Goal: Task Accomplishment & Management: Manage account settings

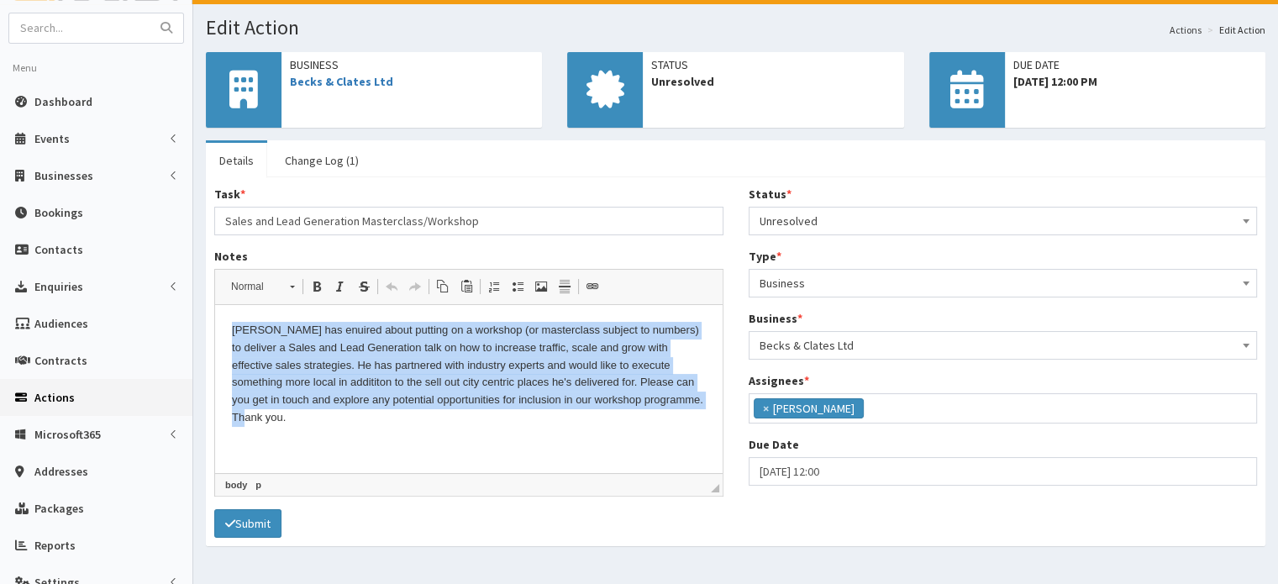
click at [482, 428] on html "[PERSON_NAME] has enuired about putting on a workshop (or masterclass subject t…" at bounding box center [469, 374] width 508 height 139
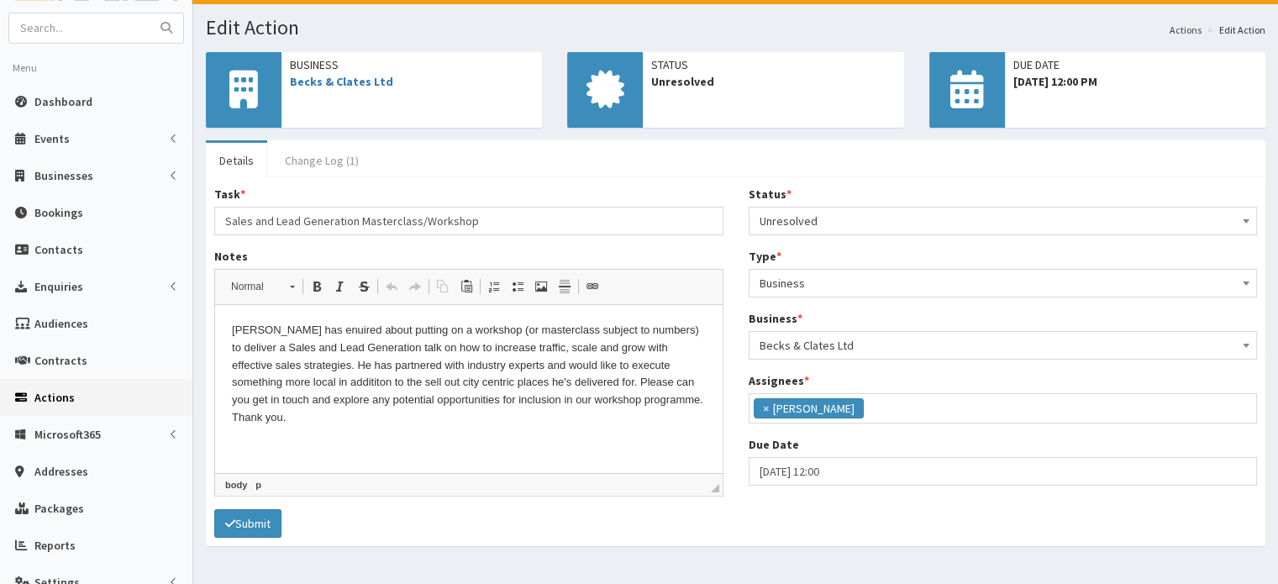
click at [322, 161] on link "Change Log (1)" at bounding box center [321, 160] width 101 height 35
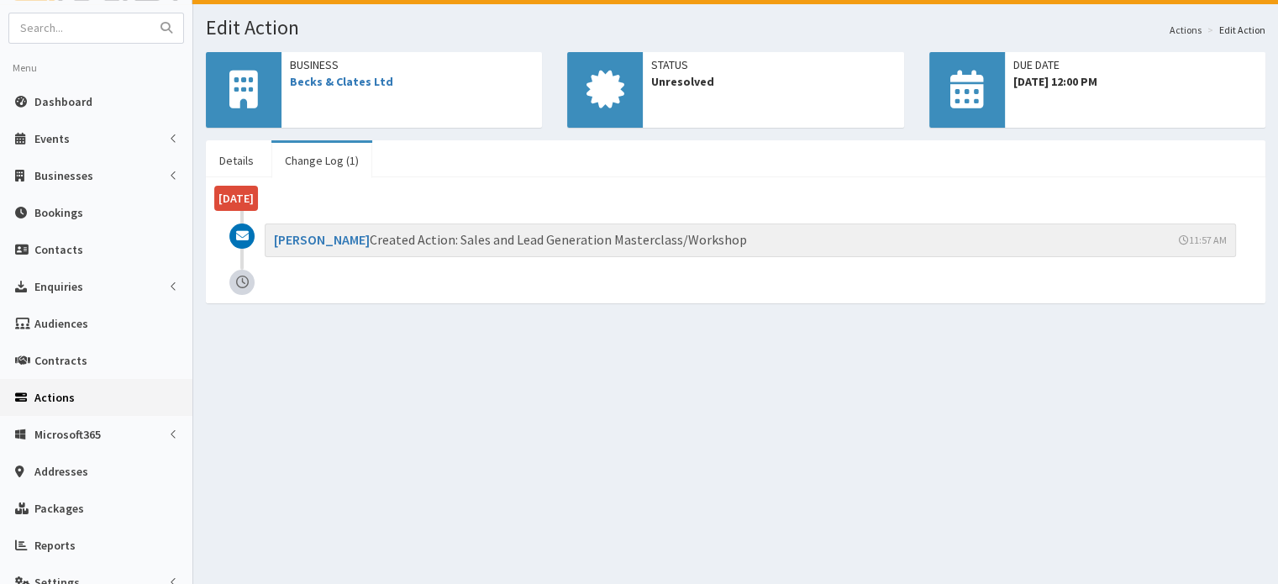
click at [341, 160] on link "Change Log (1)" at bounding box center [321, 160] width 101 height 35
click at [364, 85] on link "Becks & Clates Ltd" at bounding box center [341, 81] width 103 height 15
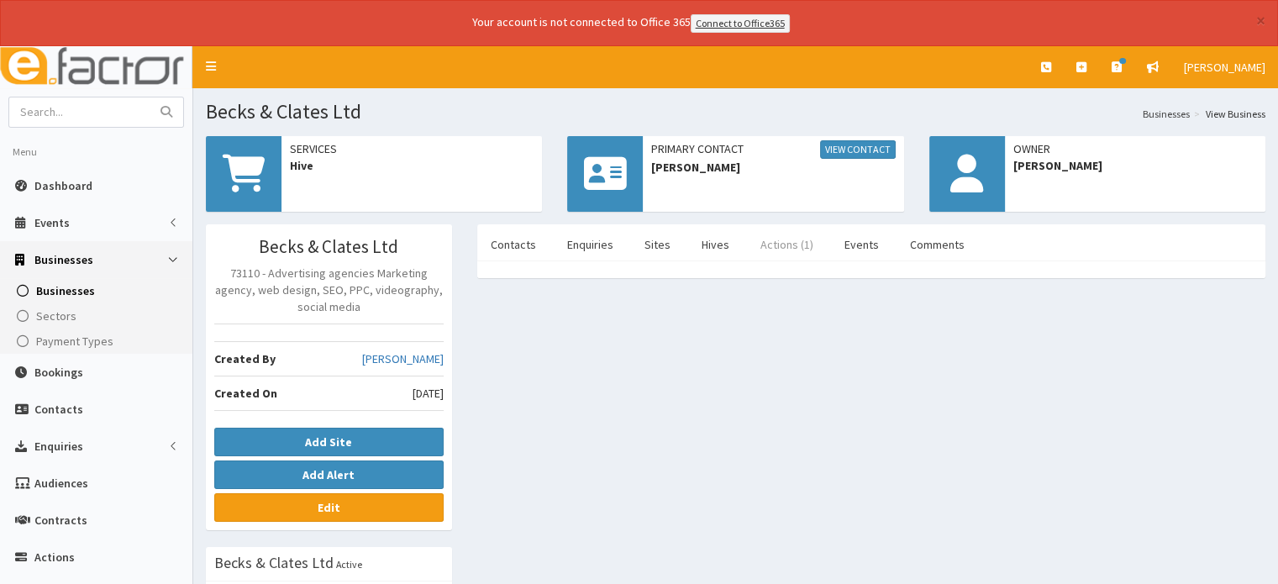
click at [783, 243] on link "Actions (1)" at bounding box center [787, 244] width 80 height 35
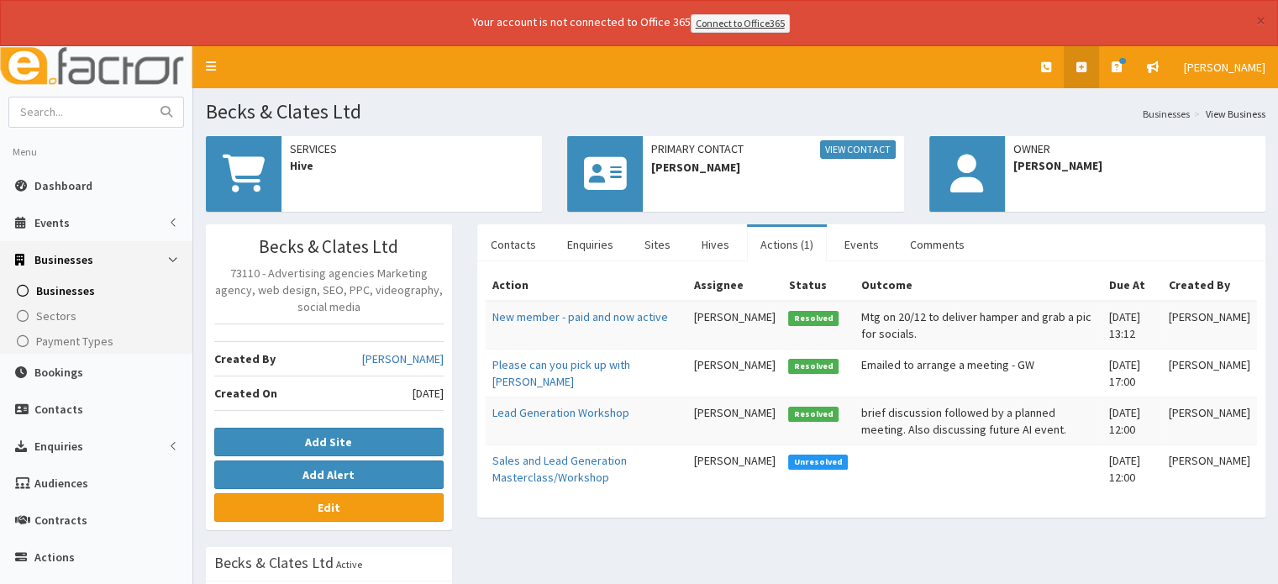
click at [1087, 65] on icon at bounding box center [1082, 67] width 10 height 12
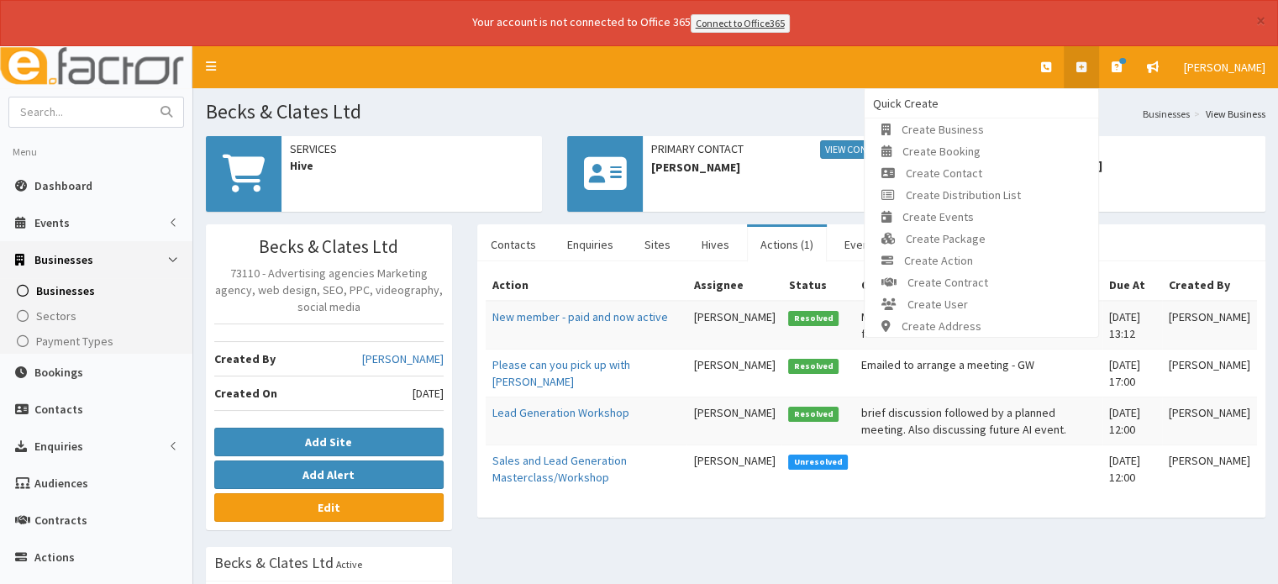
click at [819, 520] on div "Contacts Enquiries Sites Hives Actions (1) Events Comments Name Contact Type Ph…" at bounding box center [872, 379] width 814 height 310
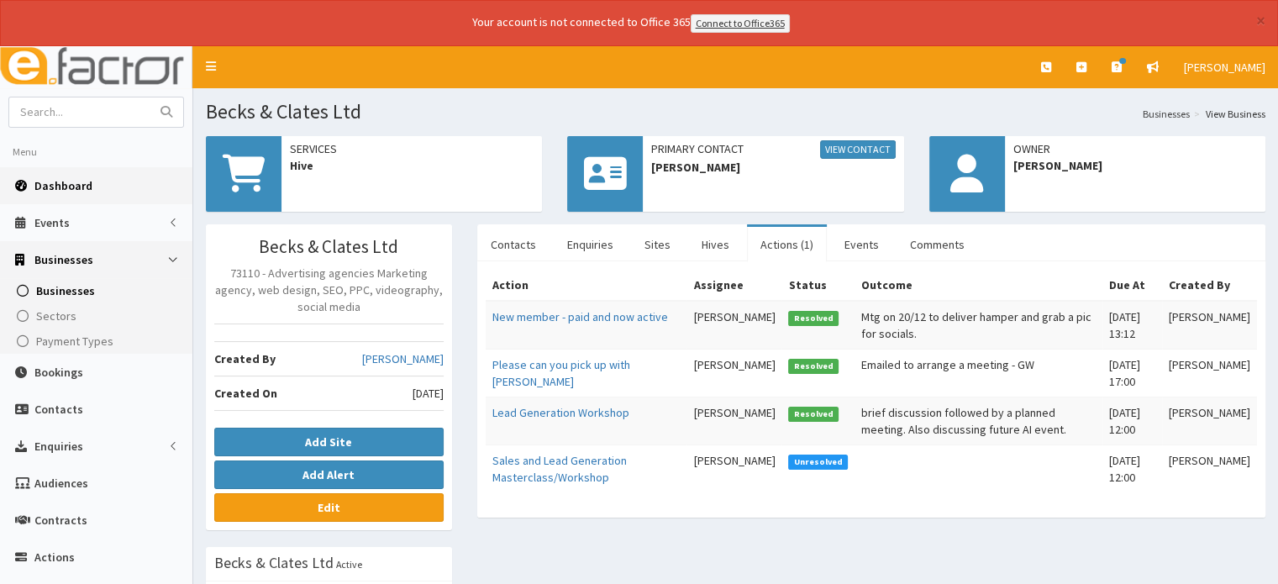
click at [66, 184] on span "Dashboard" at bounding box center [63, 185] width 58 height 15
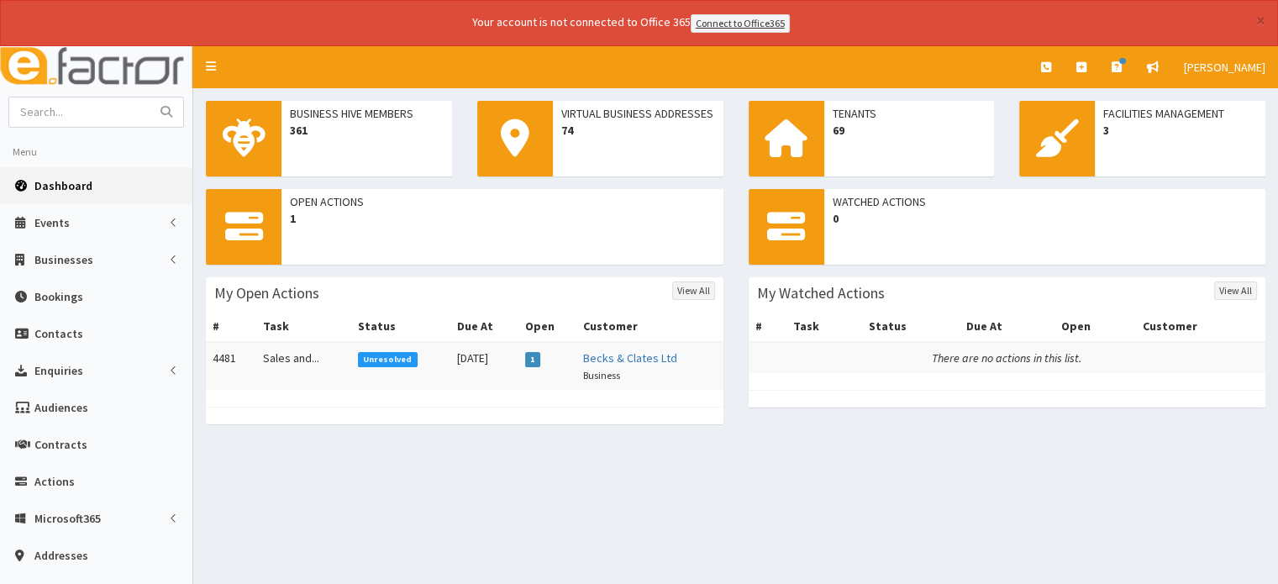
click at [364, 366] on span "Unresolved" at bounding box center [388, 359] width 60 height 15
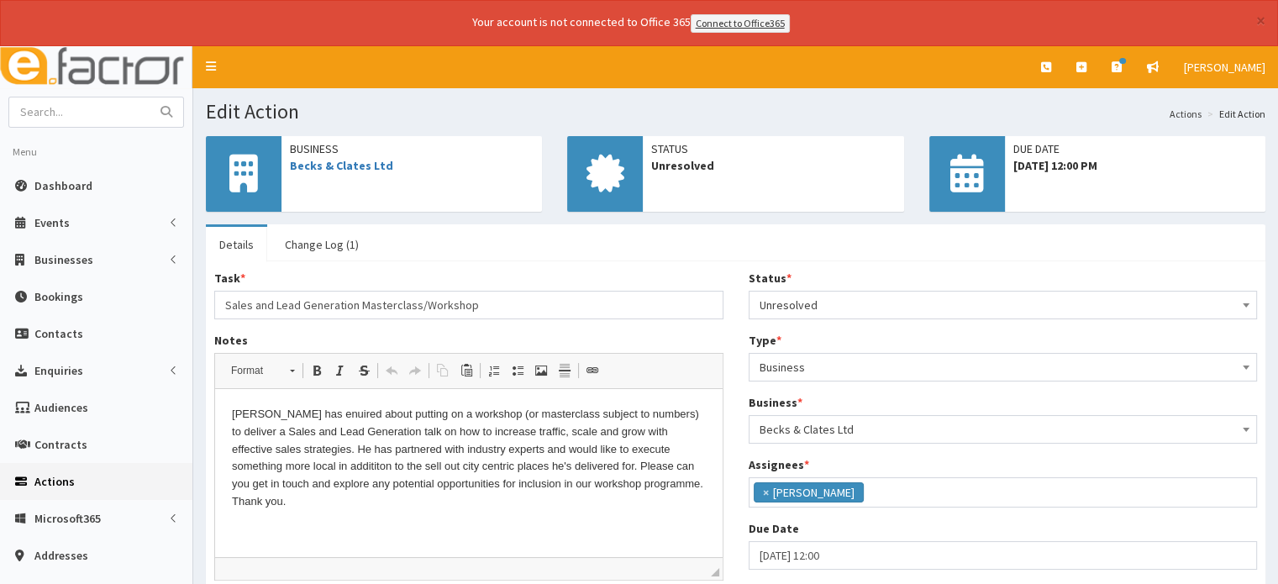
scroll to position [208, 0]
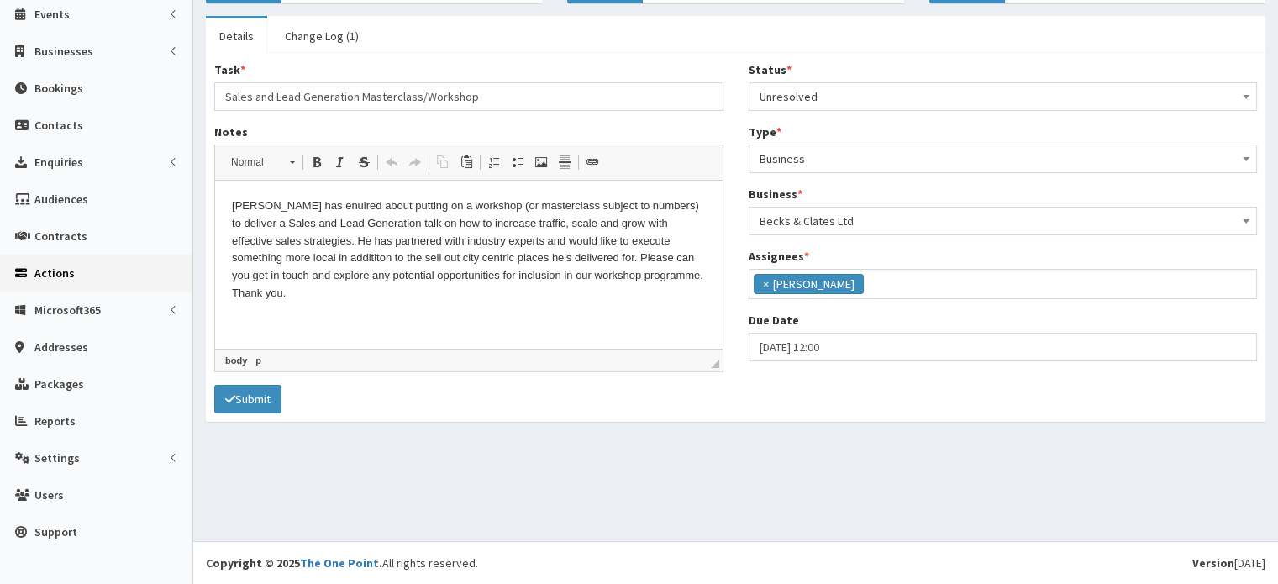
click at [687, 277] on p "[PERSON_NAME] has enuired about putting on a workshop (or masterclass subject t…" at bounding box center [469, 250] width 474 height 105
click at [235, 313] on p "Sent e mail to [PERSON_NAME] inviting him to a meeting to discuss." at bounding box center [469, 322] width 474 height 18
click at [548, 313] on p "22/08 Sent e mail to [PERSON_NAME] inviting him to a meeting to discuss." at bounding box center [469, 322] width 474 height 18
click at [1250, 89] on span at bounding box center [1246, 95] width 17 height 24
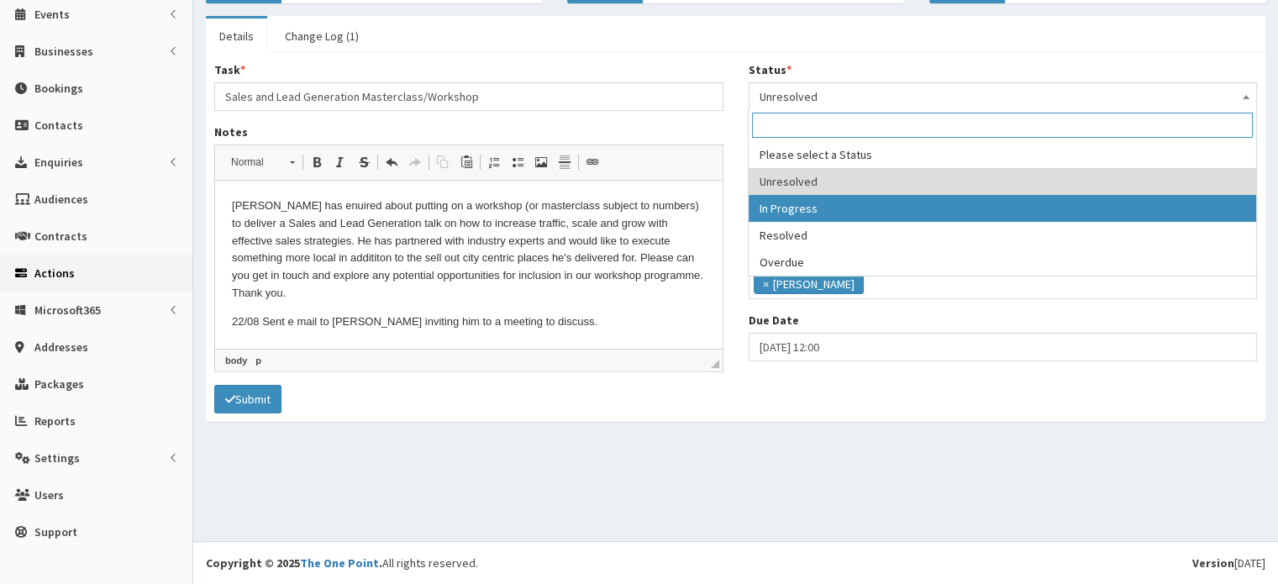
select select "2"
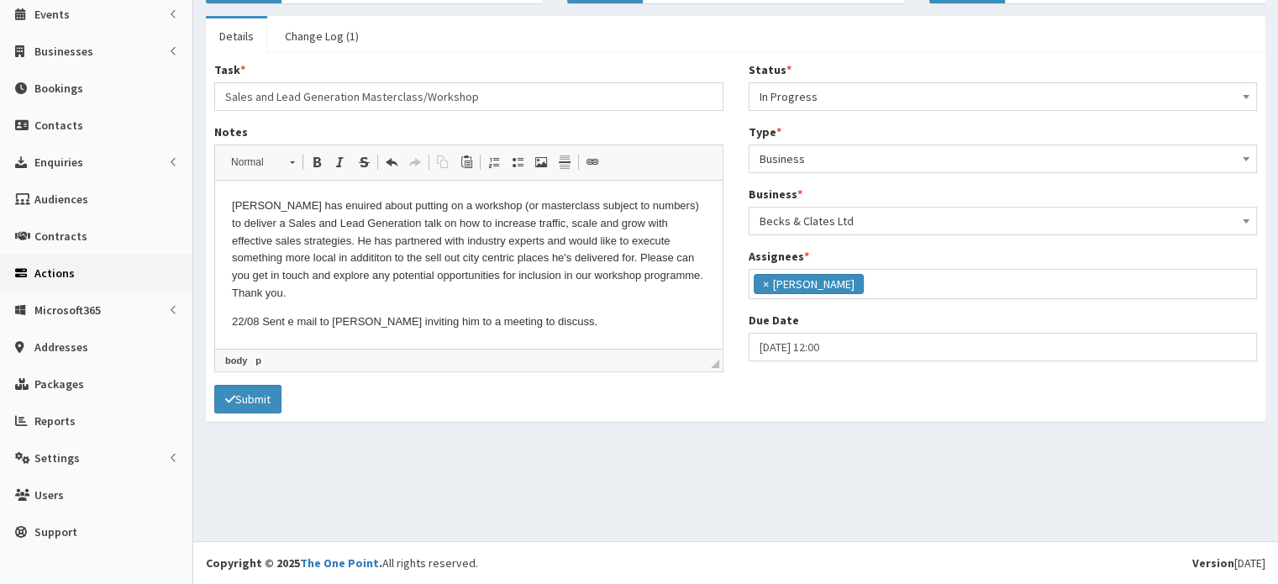
click at [622, 426] on section "Business Becks & Clates Ltd Status Unresolved Due Date [DATE] 12:00 PM *" at bounding box center [735, 182] width 1085 height 537
click at [637, 403] on form "Task * Sales and Lead Generation Masterclass/Workshop Notes <p>[PERSON_NAME] ha…" at bounding box center [735, 237] width 1043 height 352
click at [224, 396] on button "Submit" at bounding box center [247, 399] width 67 height 29
